Goal: Find contact information: Obtain details needed to contact an individual or organization

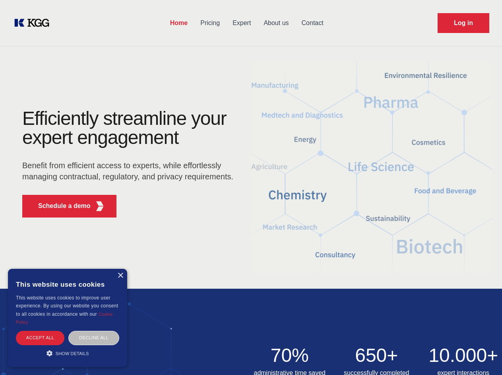
click at [251, 187] on div "Efficiently streamline your expert engagement Benefit from efficient access to …" at bounding box center [131, 166] width 242 height 115
click at [60, 206] on p "Schedule a demo" at bounding box center [64, 206] width 53 height 10
click at [120, 276] on div "×" at bounding box center [120, 276] width 6 height 6
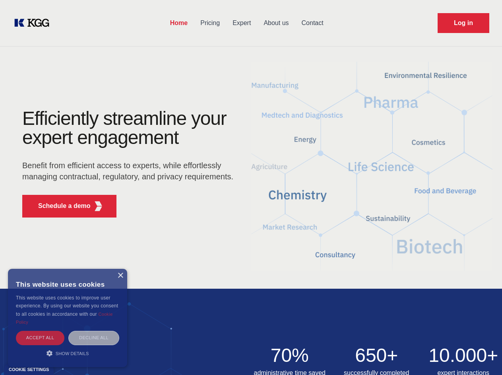
click at [40, 338] on div "Accept all" at bounding box center [40, 338] width 49 height 14
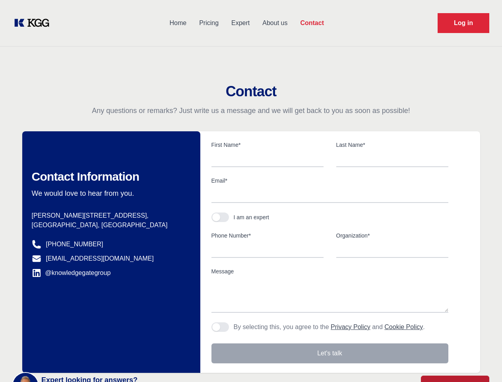
click at [94, 338] on div "Contact Information We would love to hear from you. Postal address [PERSON_NAME…" at bounding box center [111, 251] width 178 height 241
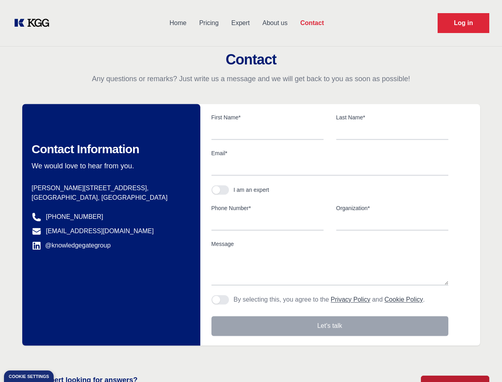
click at [68, 353] on main "Contact Any questions or remarks? Just write us a message and we will get back …" at bounding box center [251, 207] width 502 height 414
